Goal: Task Accomplishment & Management: Manage account settings

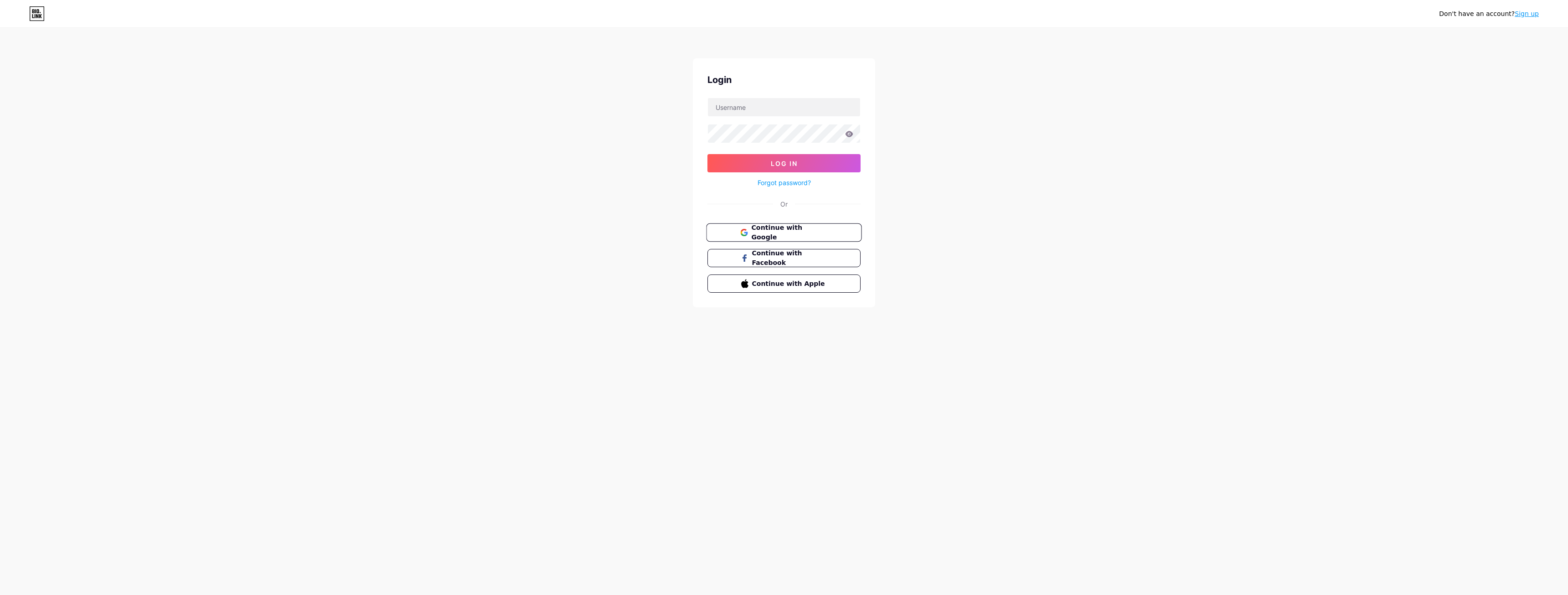
click at [766, 230] on span "Continue with Google" at bounding box center [789, 232] width 76 height 19
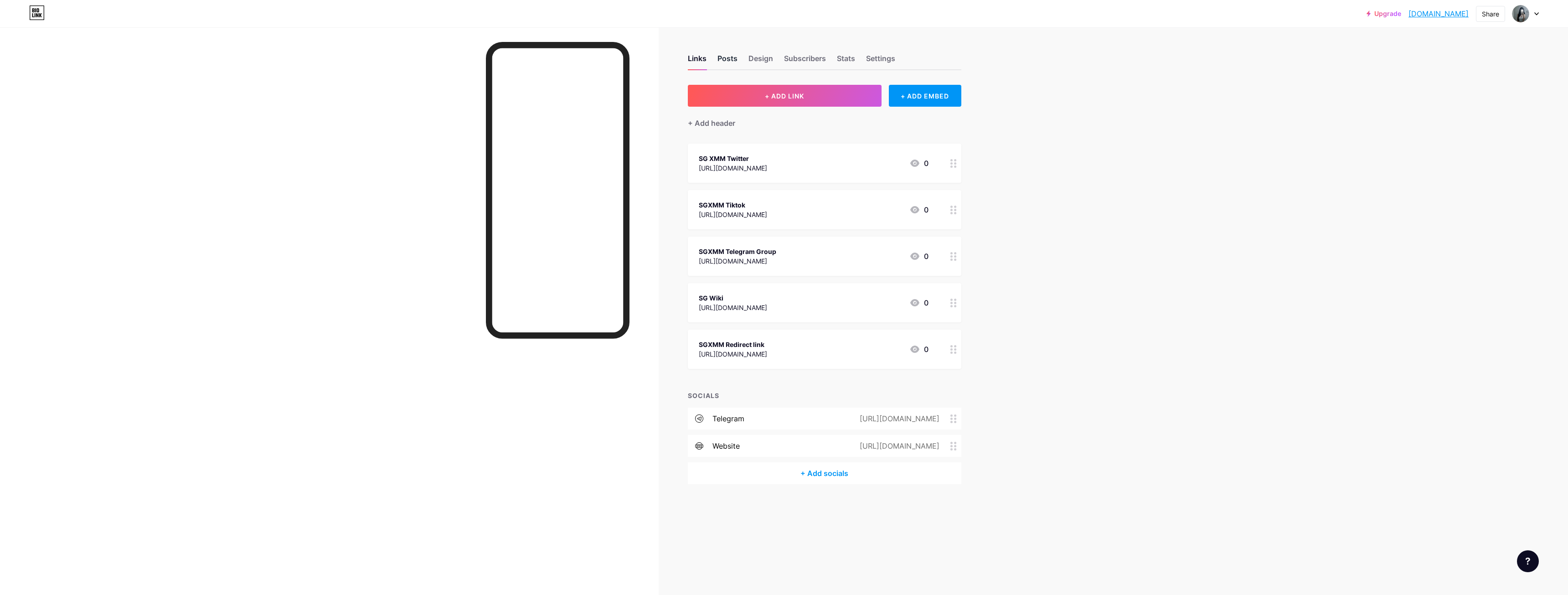
click at [726, 57] on div "Posts" at bounding box center [728, 61] width 20 height 17
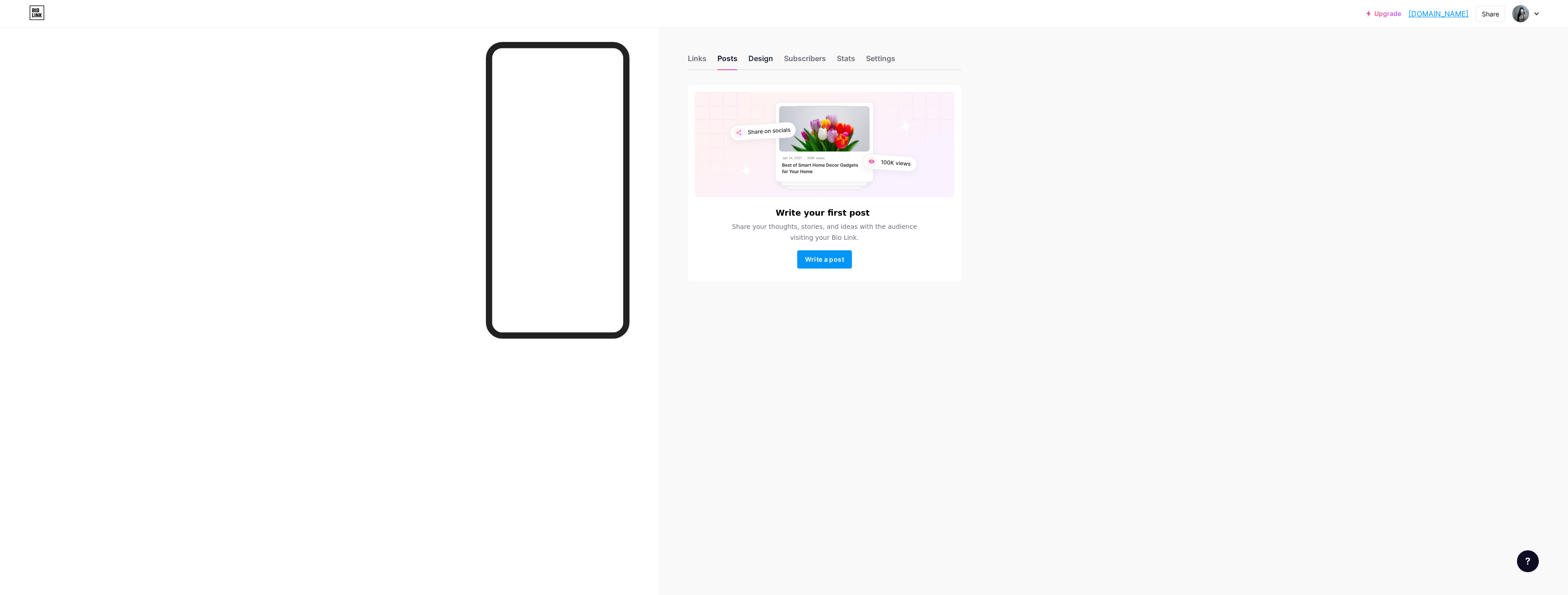
click at [757, 58] on div "Design" at bounding box center [760, 61] width 25 height 17
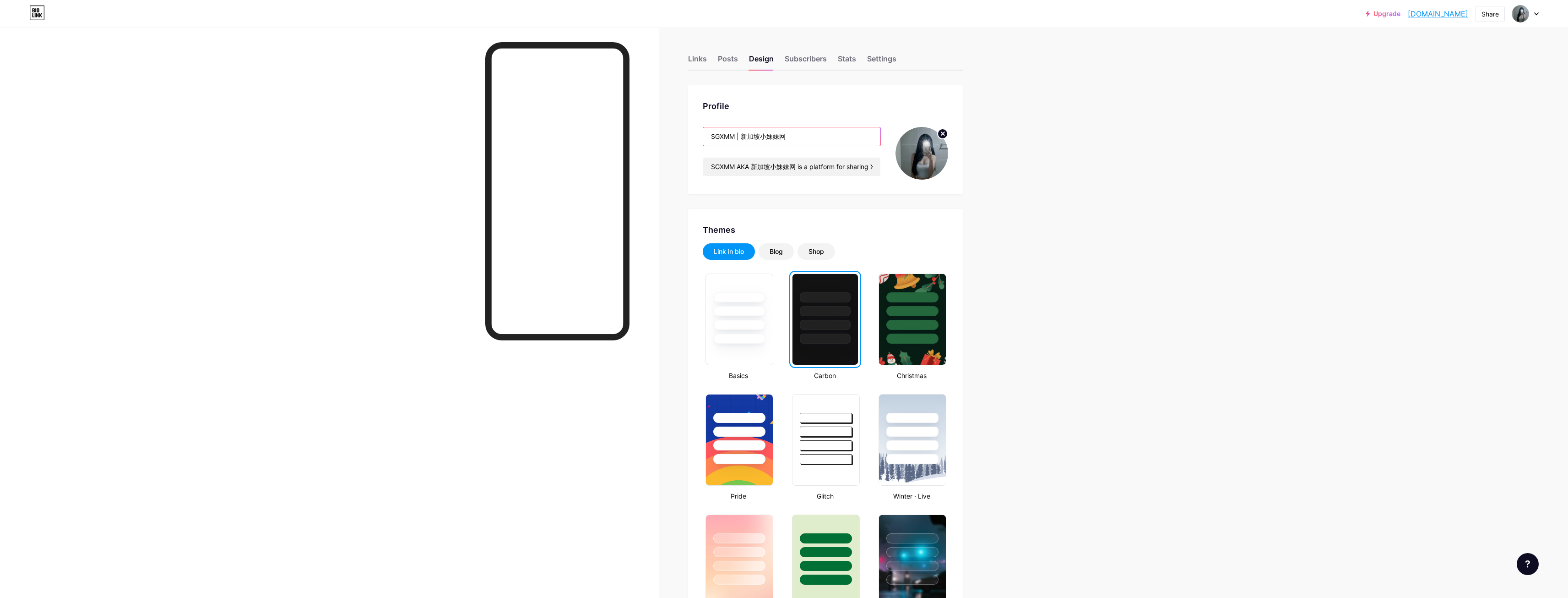
click at [803, 137] on input "SGXMM | 新加坡小妹妹网" at bounding box center [792, 136] width 177 height 19
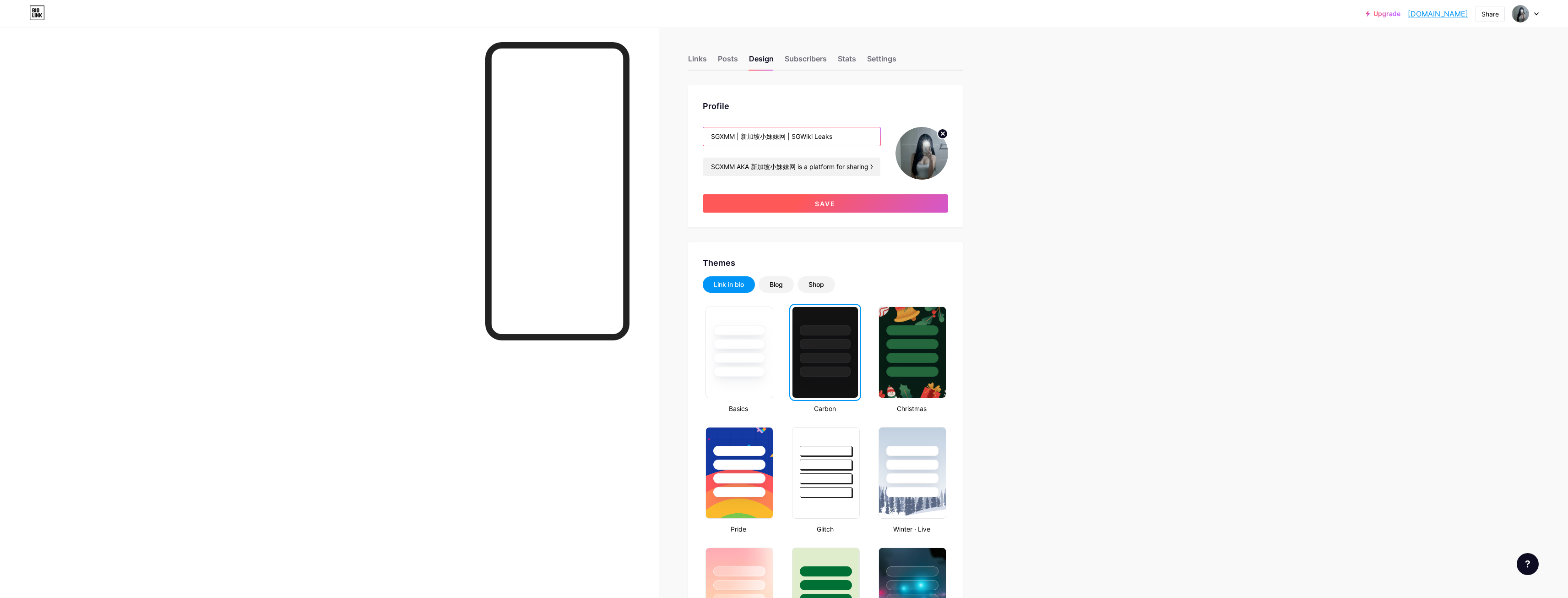
type input "SGXMM | 新加坡小妹妹网 | SGWiki Leaks"
click at [853, 207] on button "Save" at bounding box center [826, 203] width 245 height 19
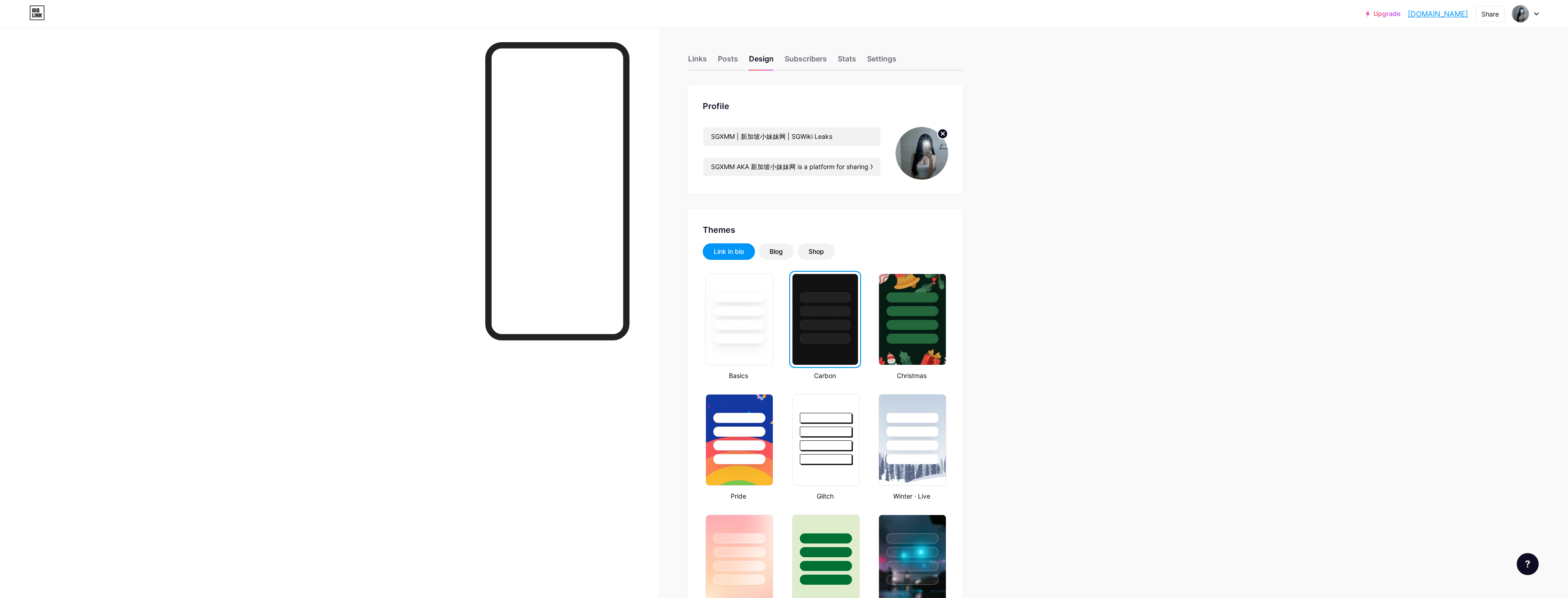
click at [709, 52] on div "Links Posts Design Subscribers Stats Settings" at bounding box center [826, 54] width 275 height 32
click at [706, 63] on div "Links" at bounding box center [698, 62] width 19 height 17
